Goal: Entertainment & Leisure: Consume media (video, audio)

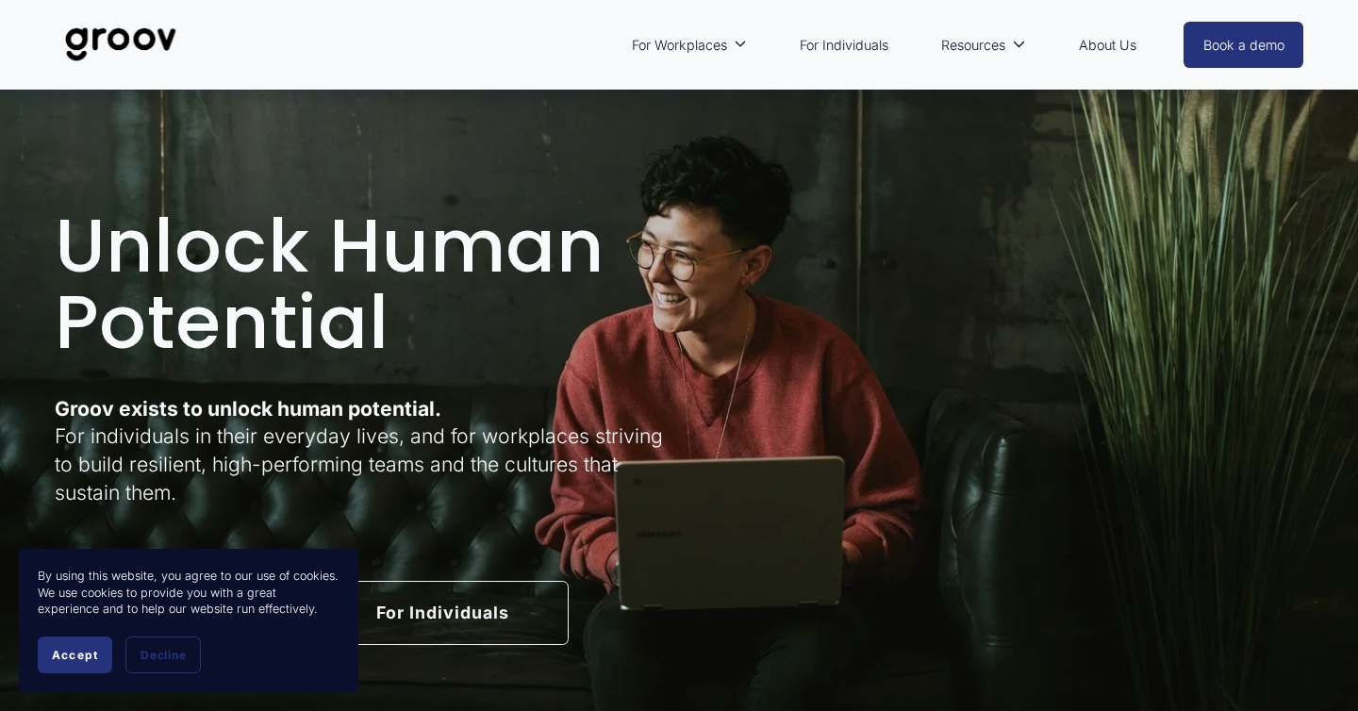
click at [53, 657] on span "Accept" at bounding box center [75, 655] width 46 height 14
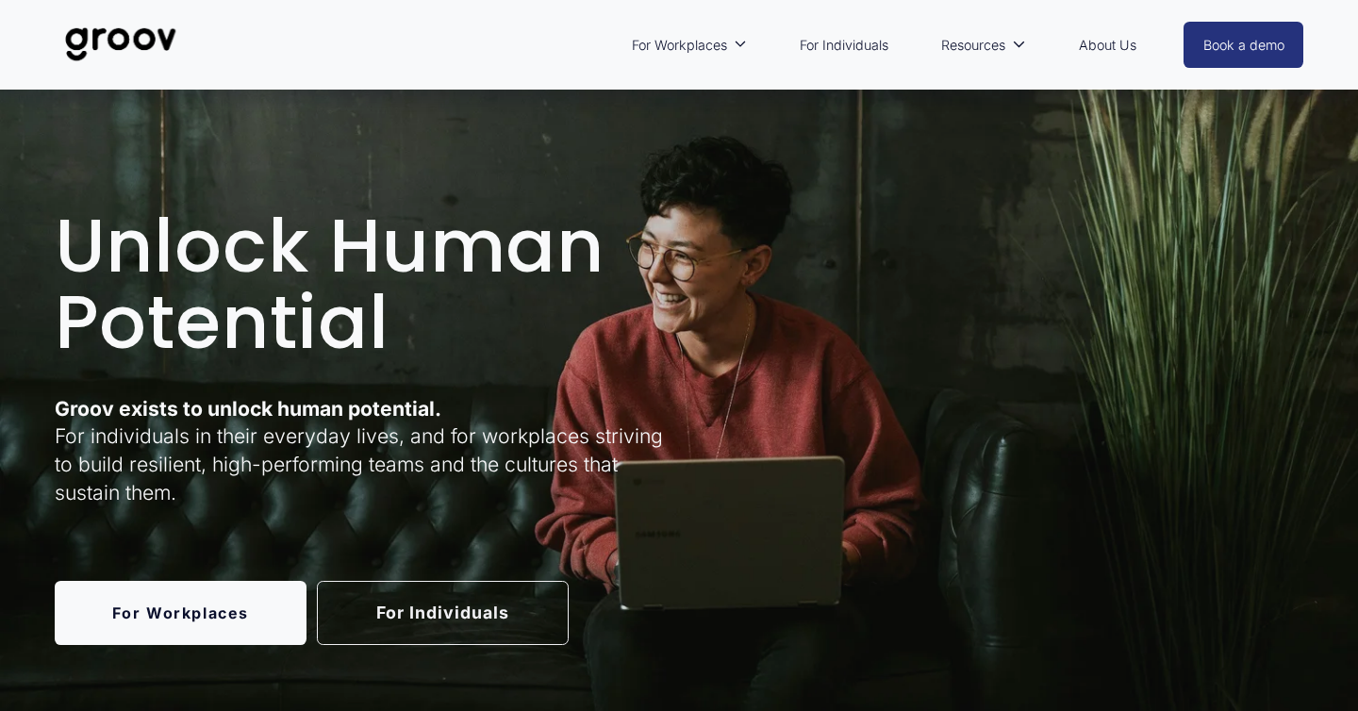
click at [857, 35] on link "For Individuals" at bounding box center [844, 45] width 108 height 43
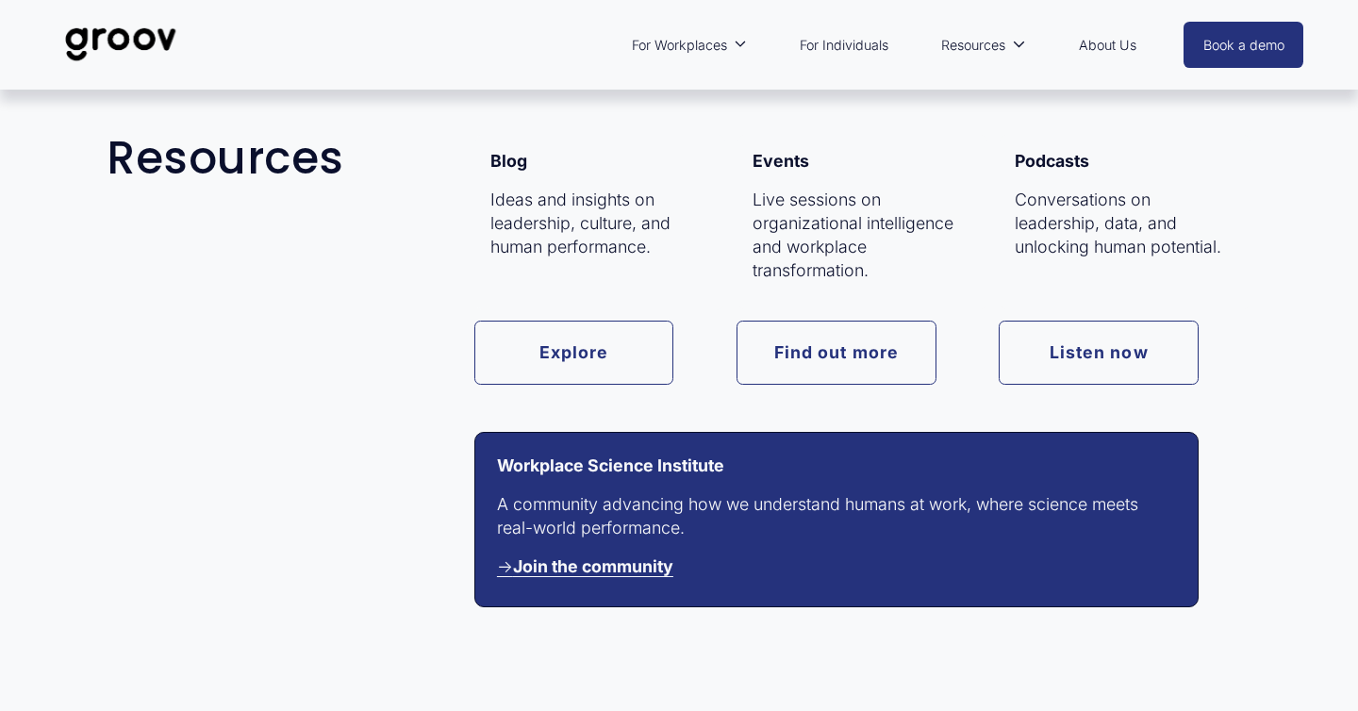
click at [1022, 50] on icon "folder dropdown" at bounding box center [1018, 44] width 13 height 13
click at [1054, 348] on link "Listen now" at bounding box center [1099, 353] width 200 height 64
